Goal: Check status: Check status

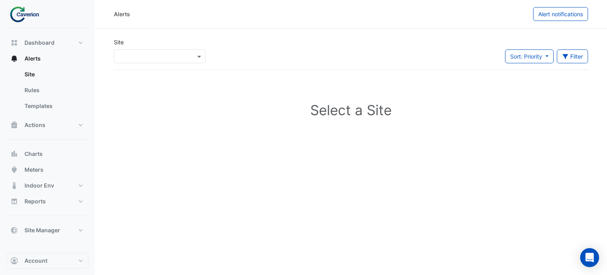
click at [188, 55] on div at bounding box center [159, 56] width 91 height 9
click at [134, 81] on div "K29" at bounding box center [136, 84] width 45 height 11
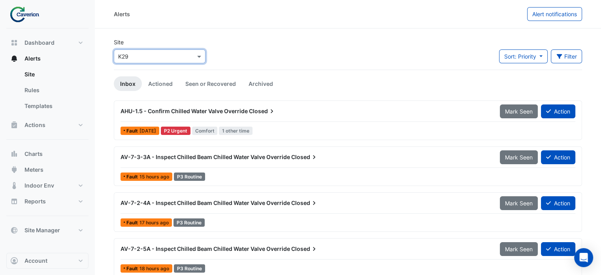
click at [165, 111] on span "AHU-1.5 - Confirm Chilled Water Valve Override" at bounding box center [184, 110] width 127 height 7
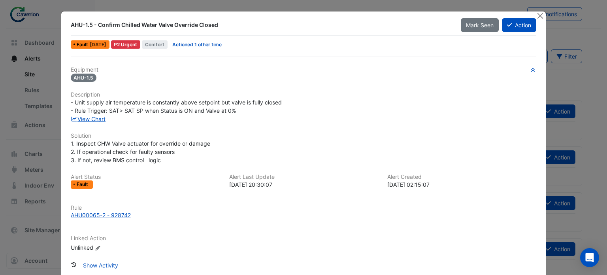
click at [93, 113] on div "- Unit supply air temperature is constantly above setpoint but valve is fully c…" at bounding box center [304, 106] width 466 height 17
click at [88, 118] on link "View Chart" at bounding box center [88, 118] width 35 height 7
